Goal: Task Accomplishment & Management: Complete application form

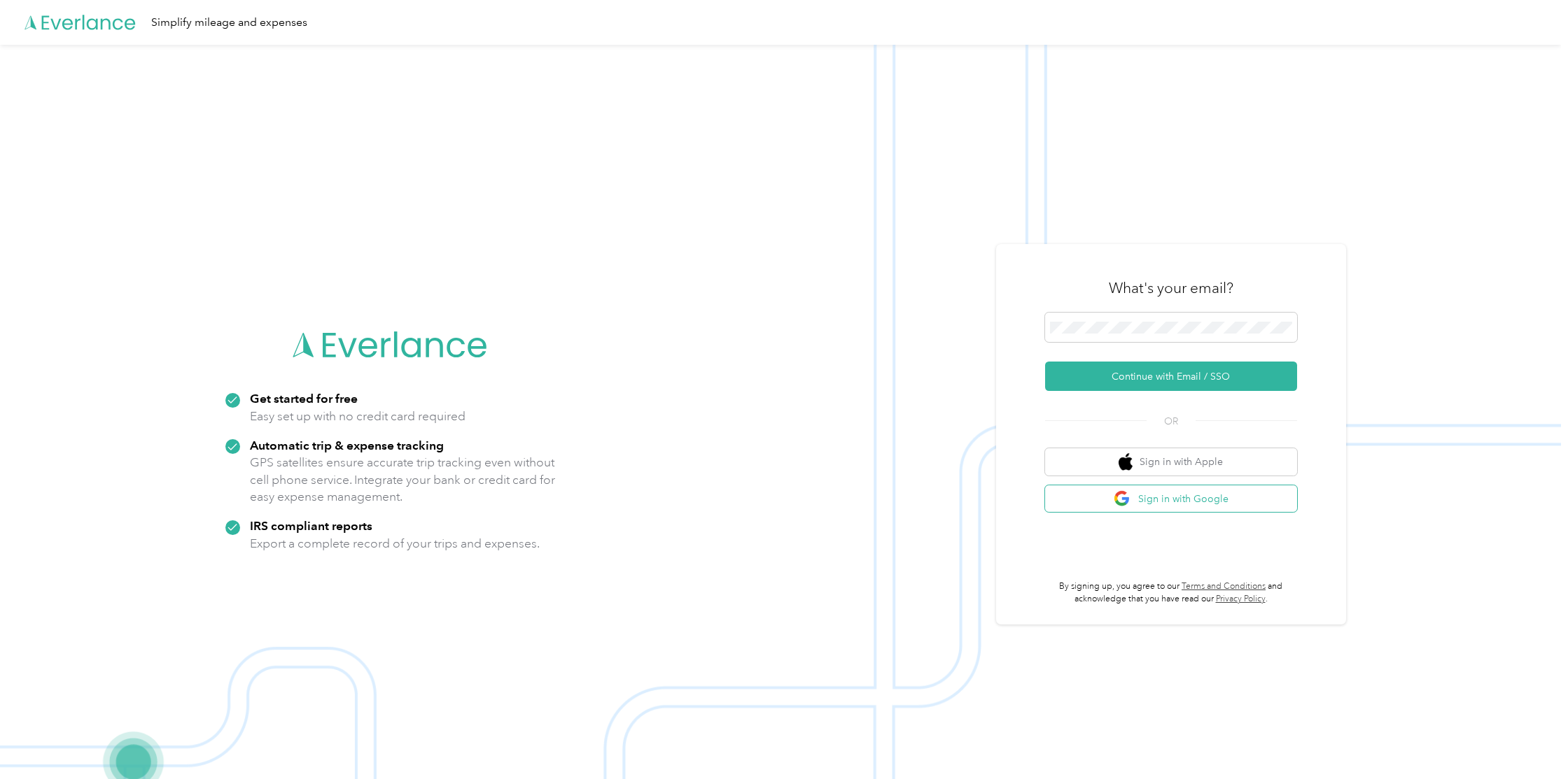
click at [1202, 501] on button "Sign in with Google" at bounding box center [1171, 499] width 252 height 27
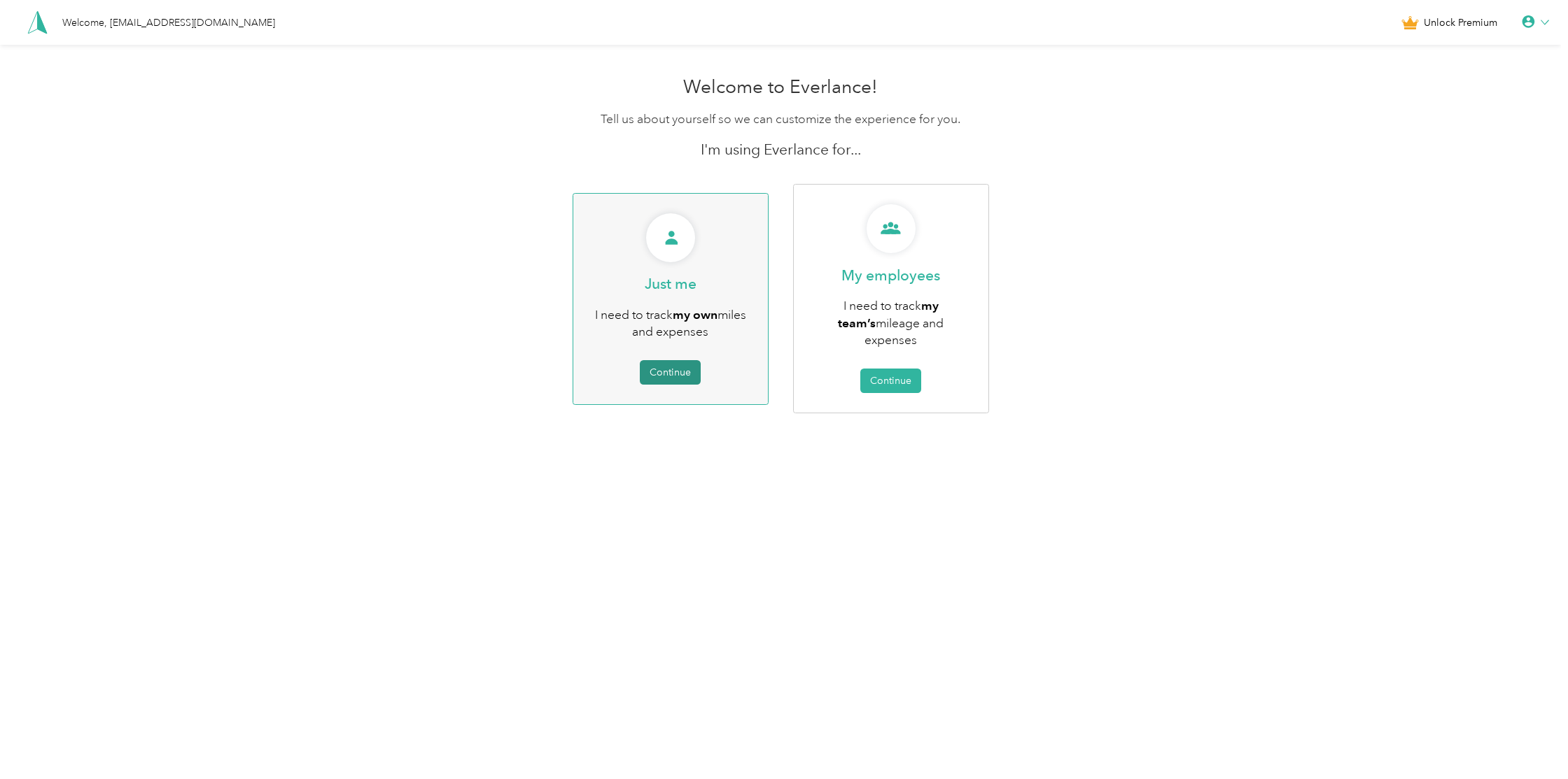
click at [674, 361] on button "Continue" at bounding box center [670, 373] width 61 height 25
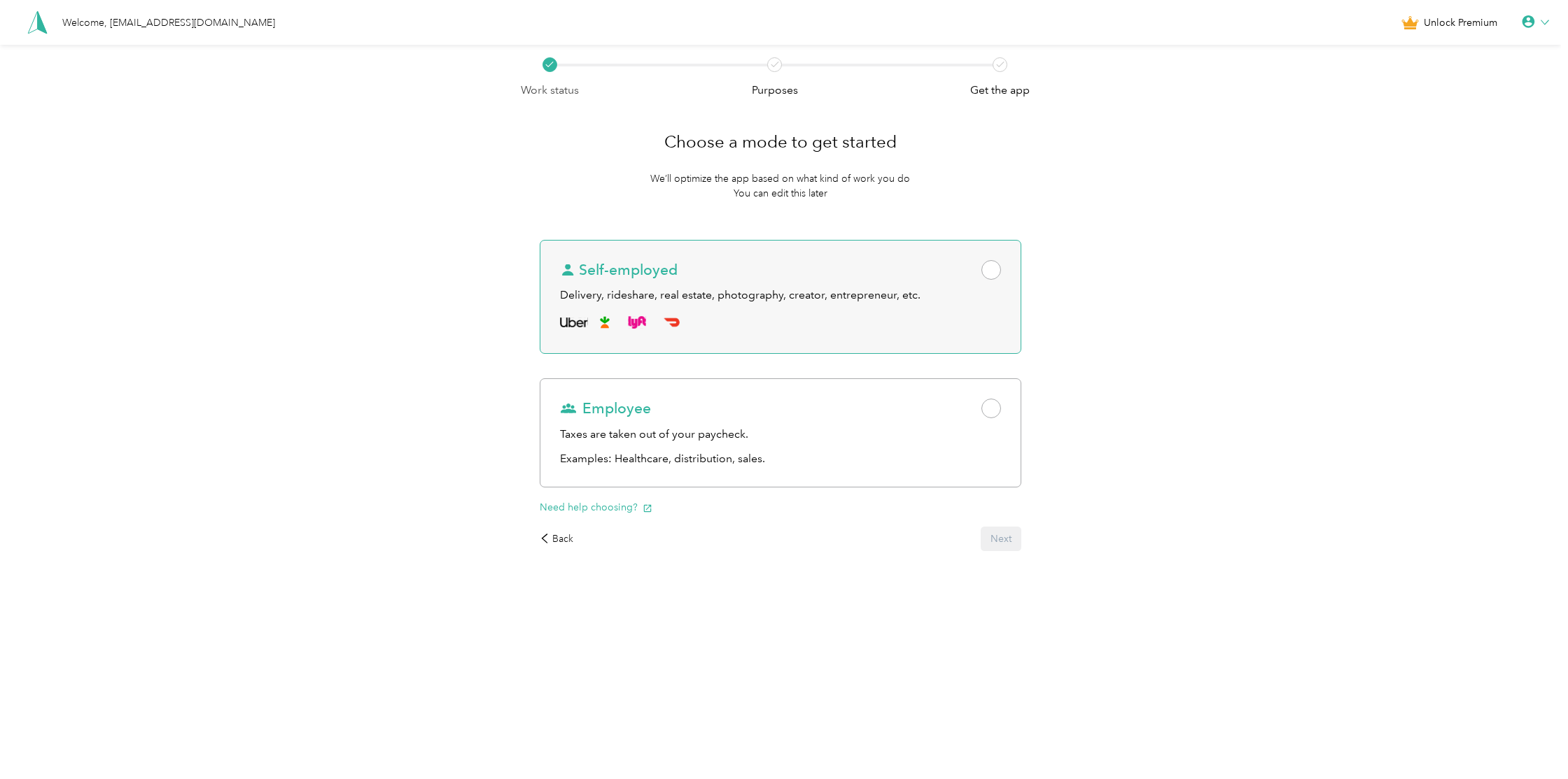
click at [1001, 265] on span at bounding box center [990, 269] width 19 height 19
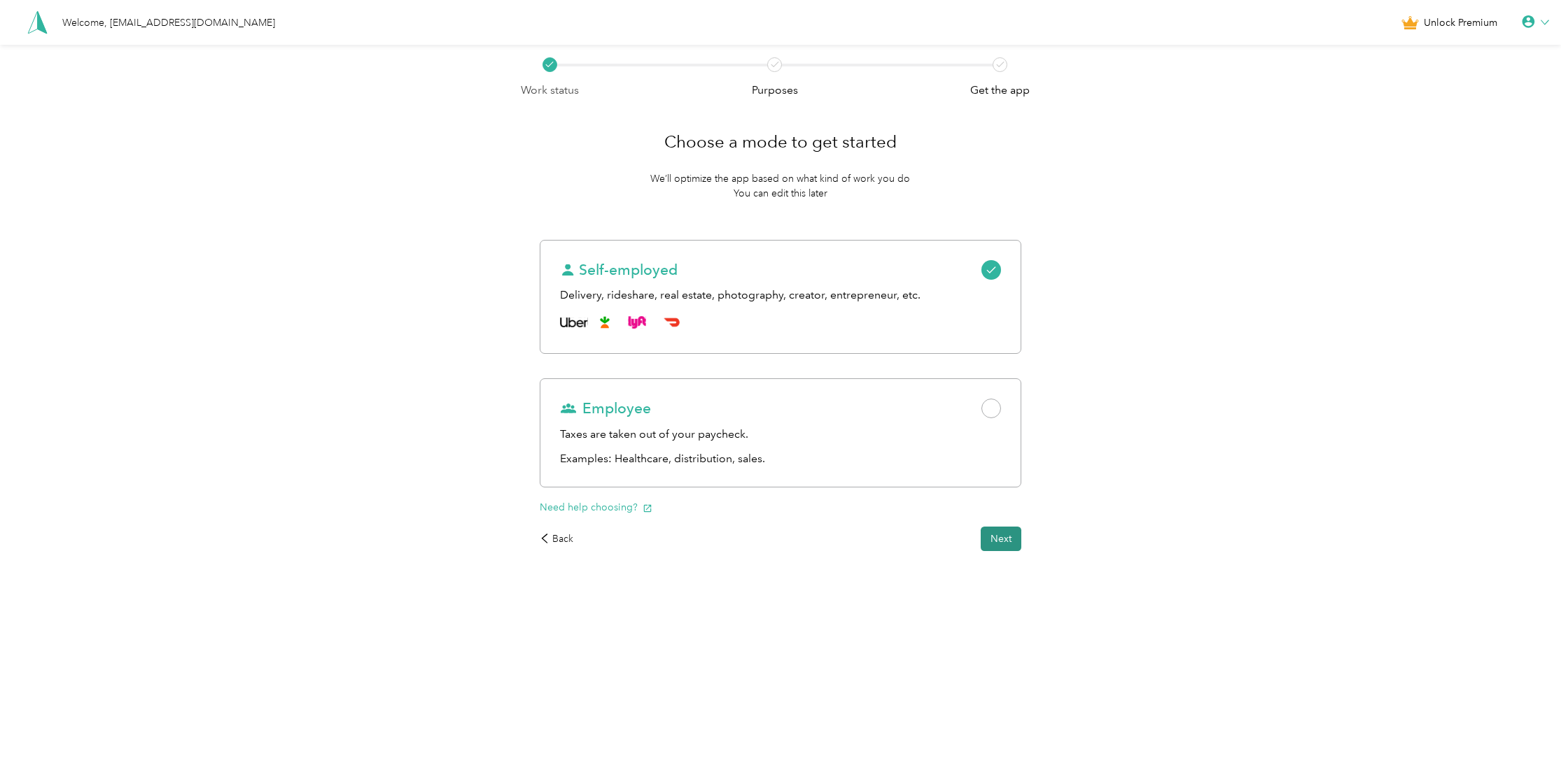
click at [1019, 545] on button "Next" at bounding box center [1001, 539] width 41 height 25
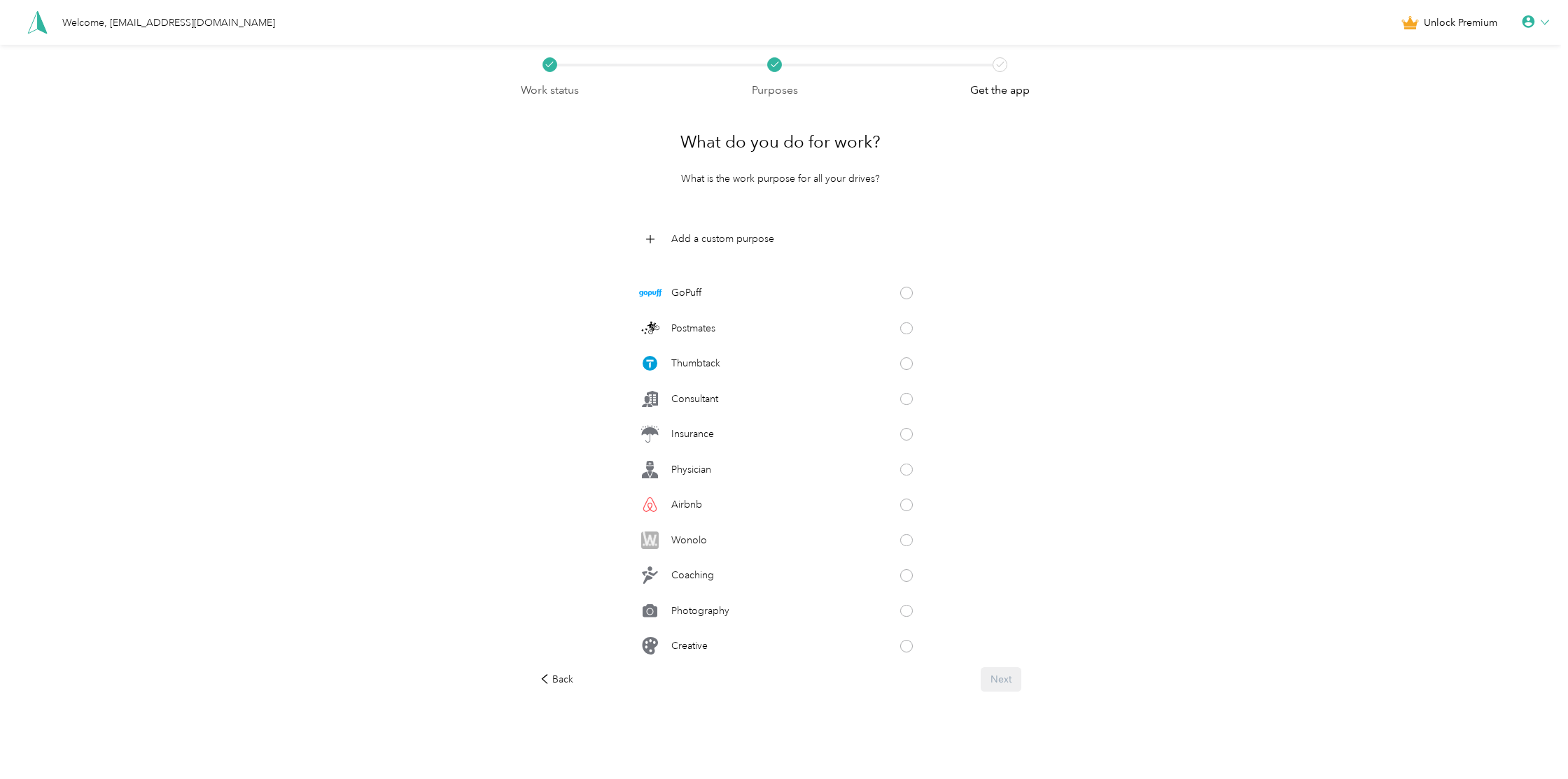
scroll to position [362, 0]
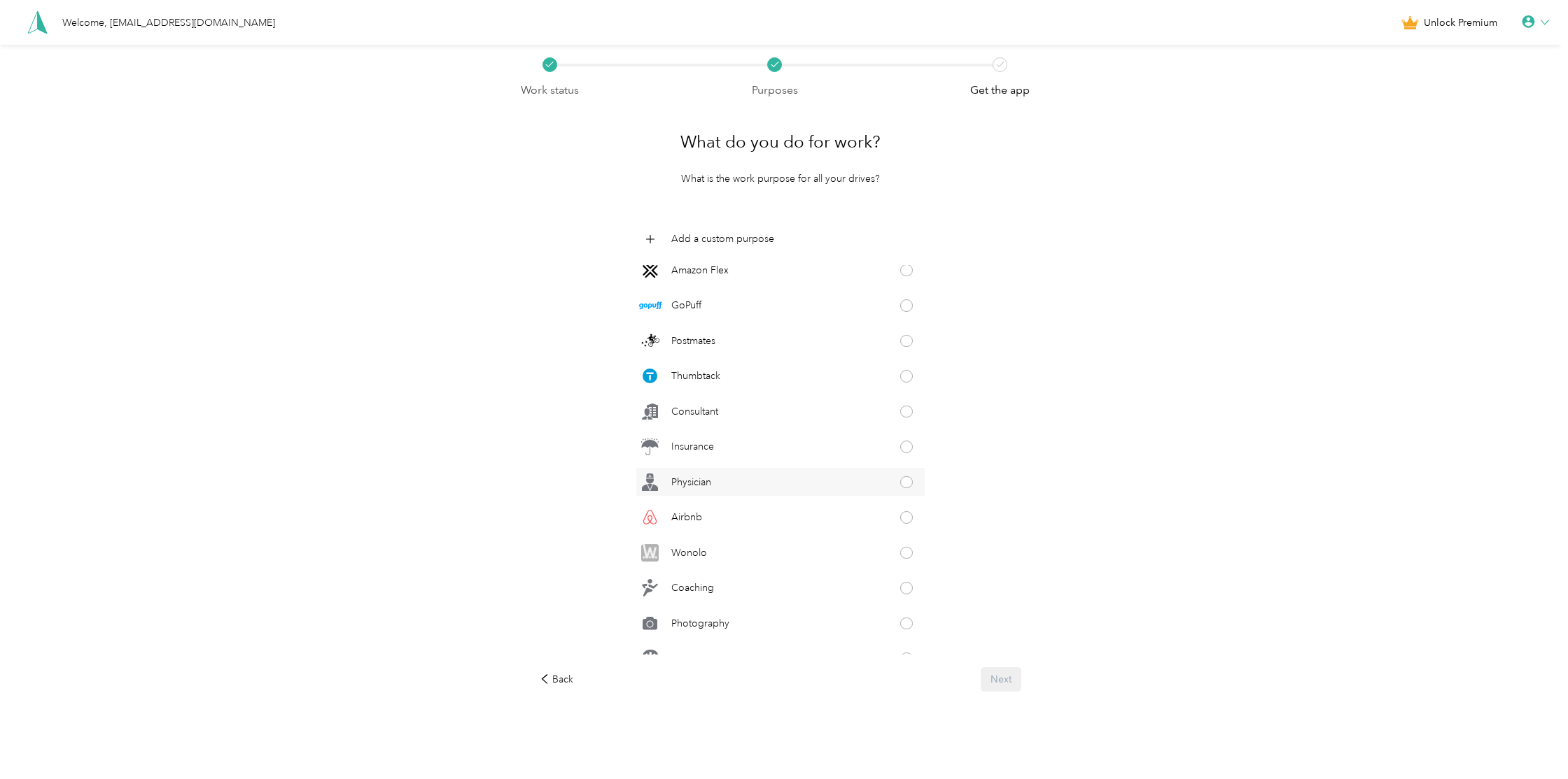
click at [912, 488] on div "Physician" at bounding box center [780, 482] width 288 height 28
click at [1020, 683] on button "Next" at bounding box center [1001, 679] width 41 height 25
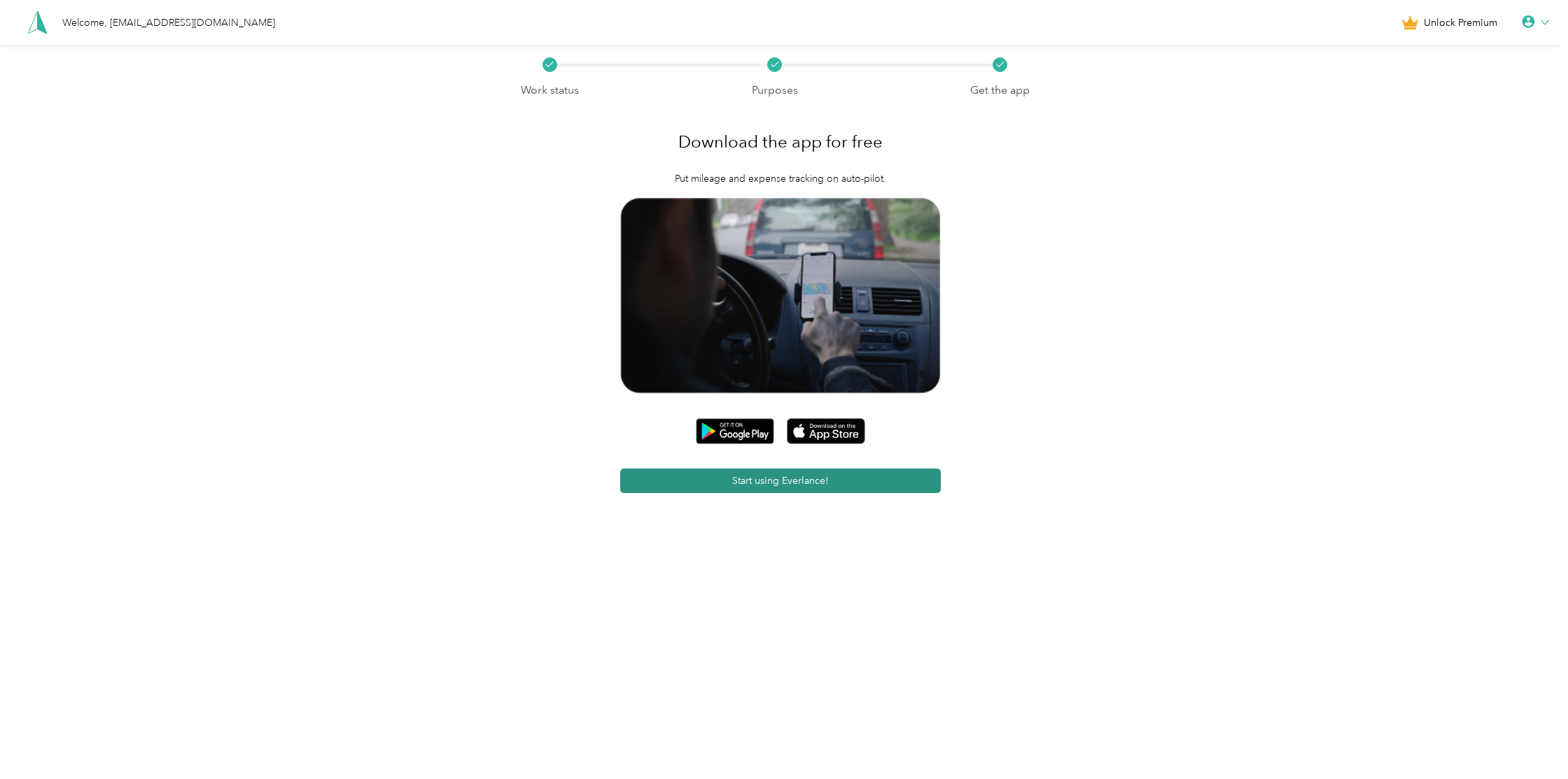
click at [787, 482] on button "Start using Everlance!" at bounding box center [780, 481] width 320 height 25
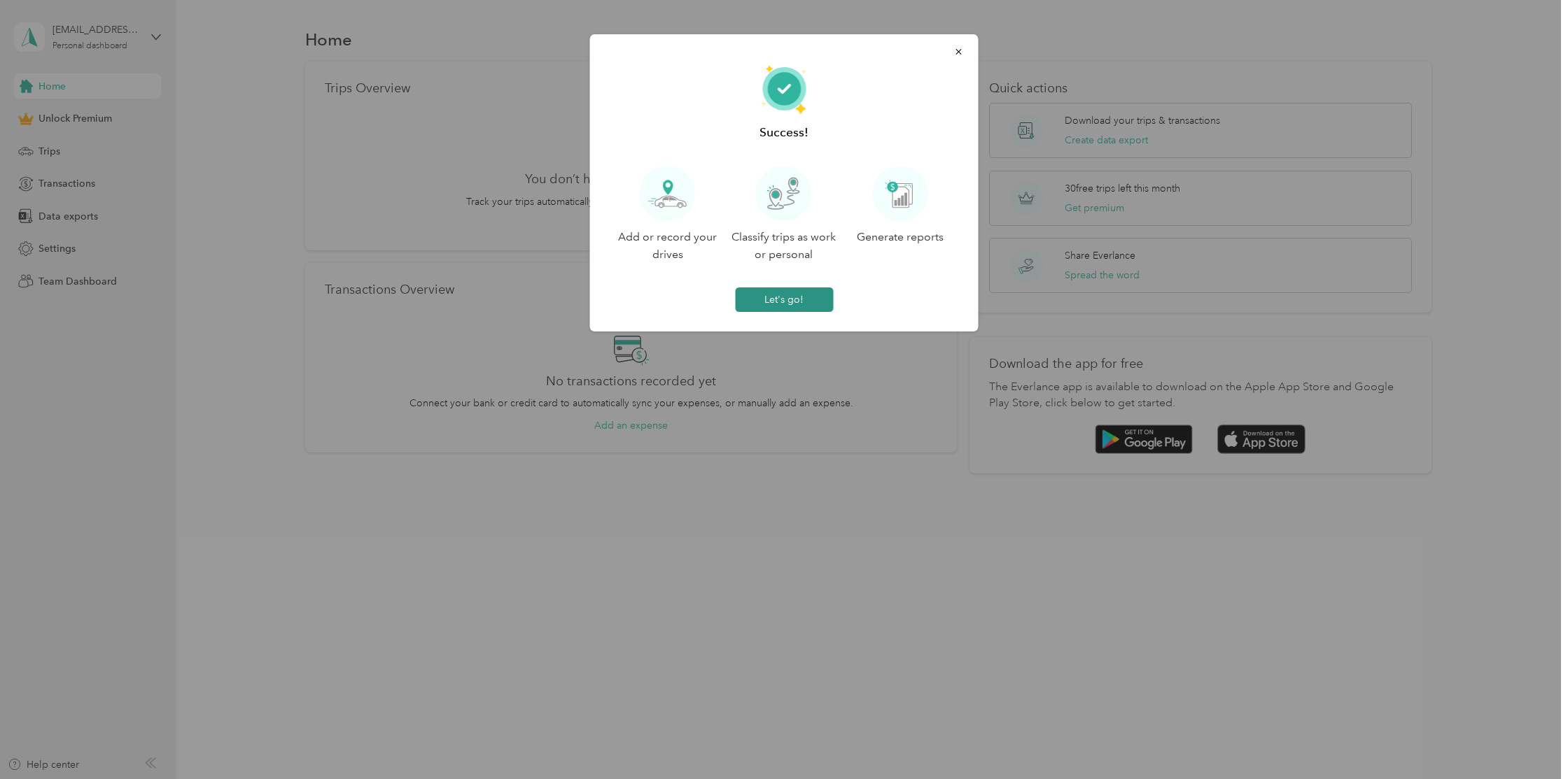
click at [794, 298] on button "Let's go!" at bounding box center [784, 300] width 98 height 25
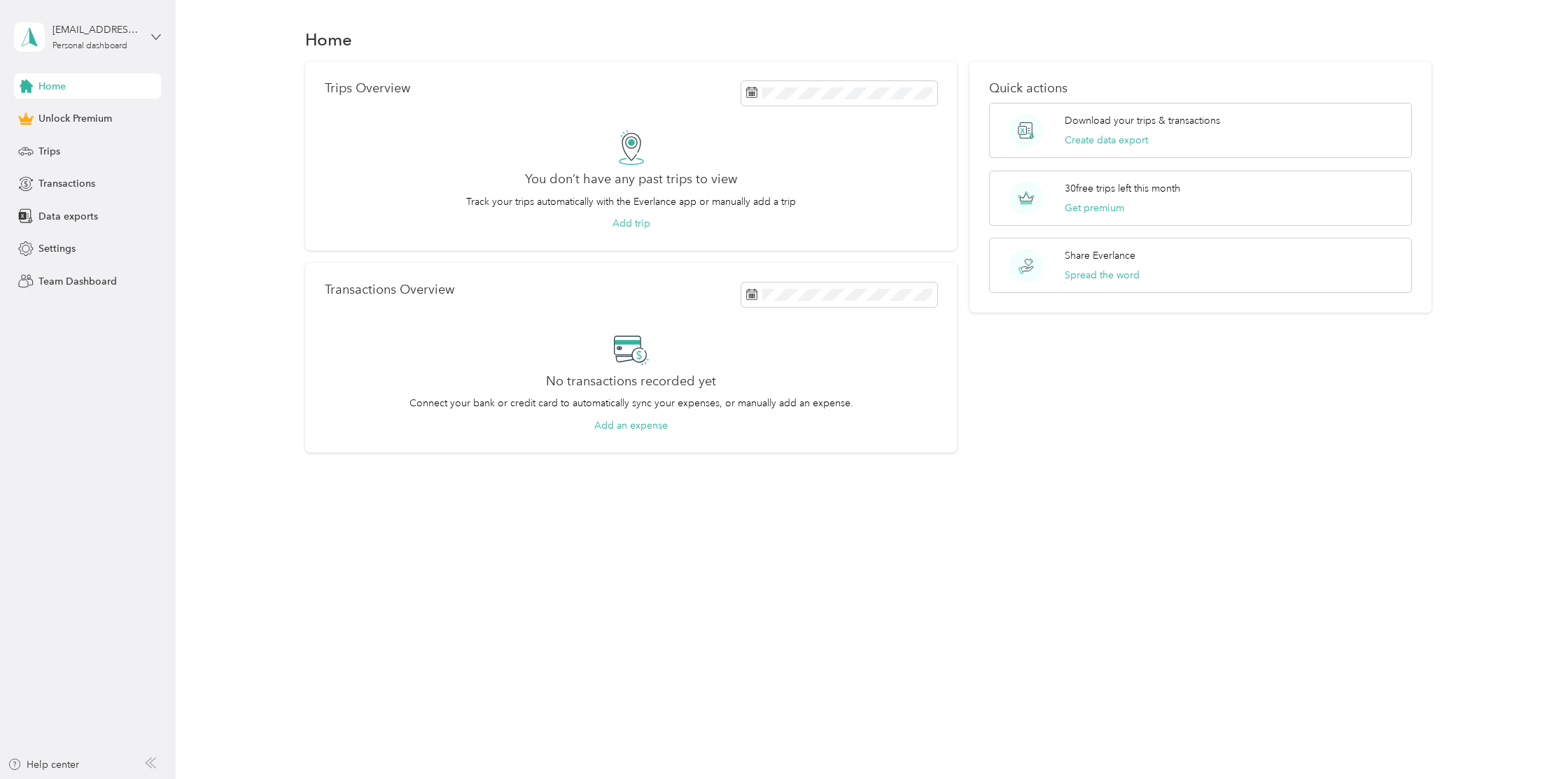
click at [159, 39] on icon at bounding box center [156, 37] width 10 height 10
